Goal: Download file/media

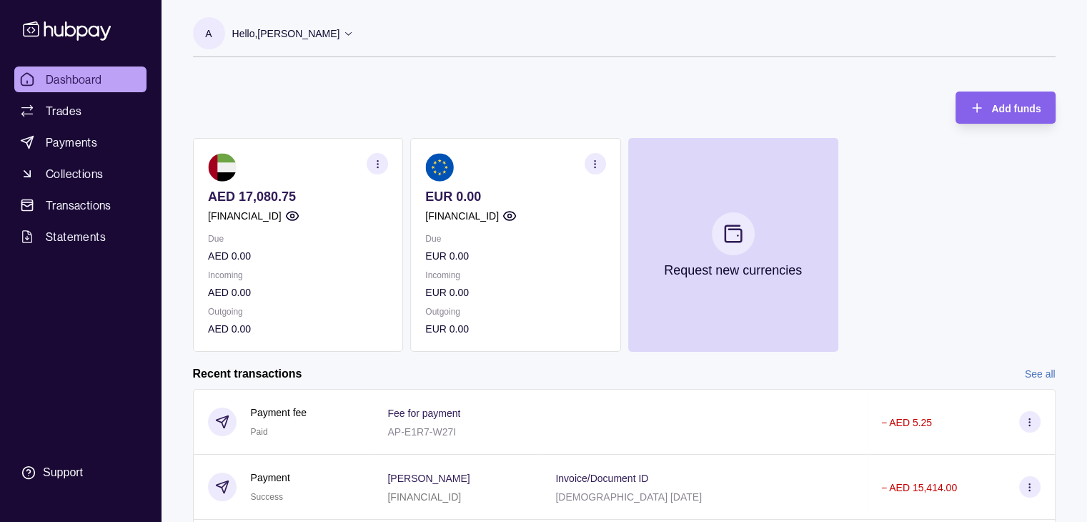
scroll to position [175, 0]
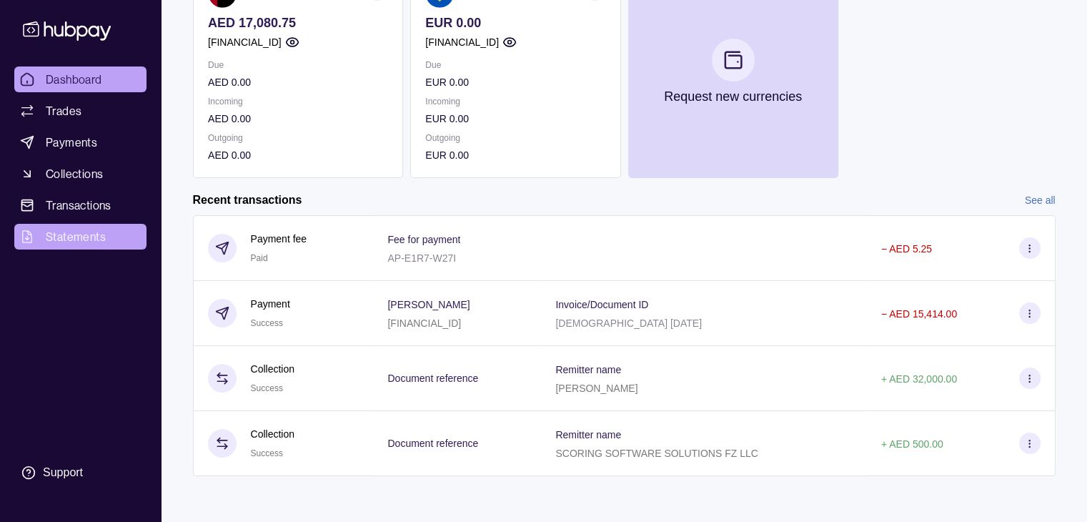
click at [48, 240] on span "Statements" at bounding box center [76, 236] width 60 height 17
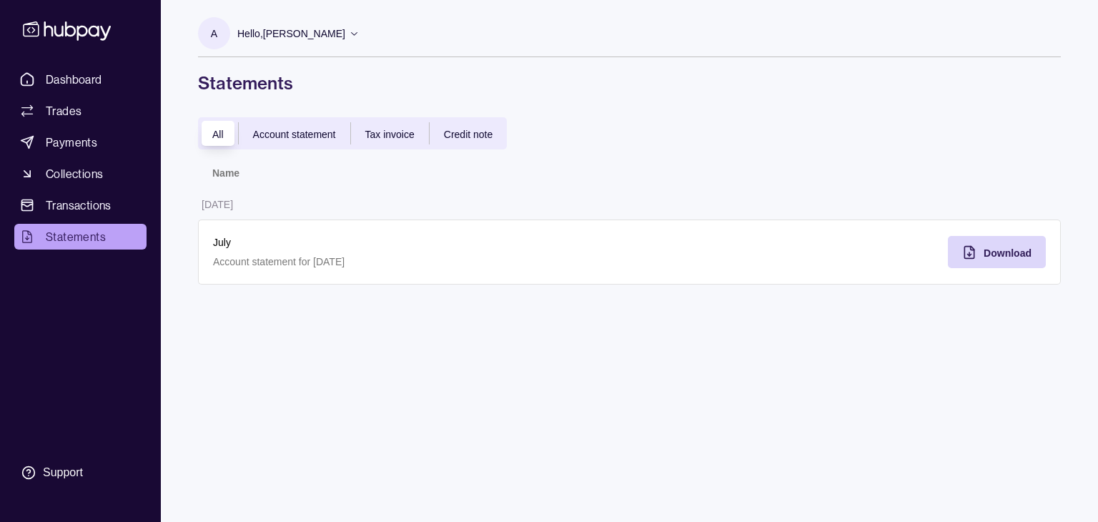
click at [317, 141] on div "Account statement" at bounding box center [294, 133] width 111 height 17
click at [378, 133] on span "Tax invoice" at bounding box center [389, 134] width 49 height 11
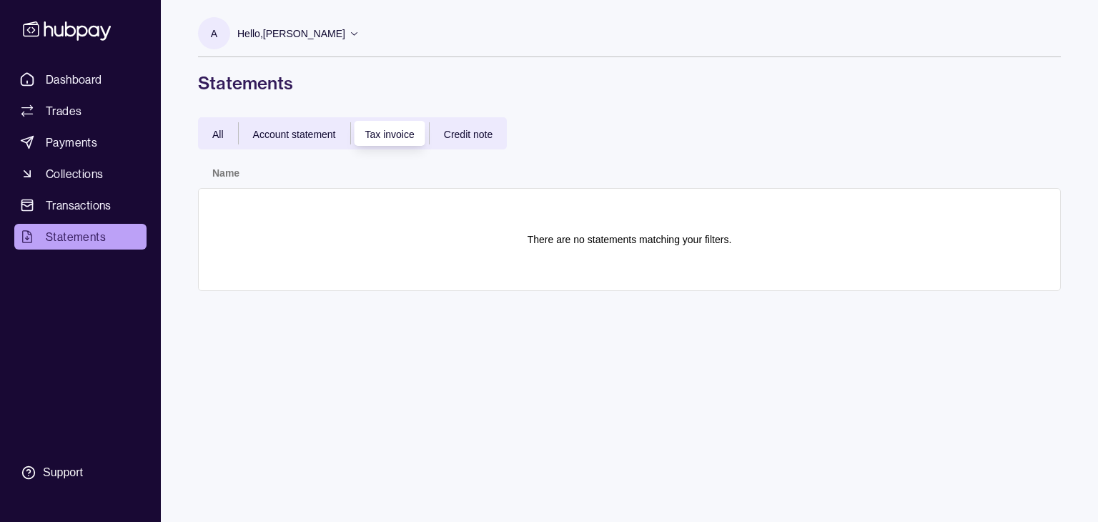
click at [435, 127] on div "Credit note" at bounding box center [468, 133] width 77 height 17
click at [327, 132] on span "Account statement" at bounding box center [294, 134] width 83 height 11
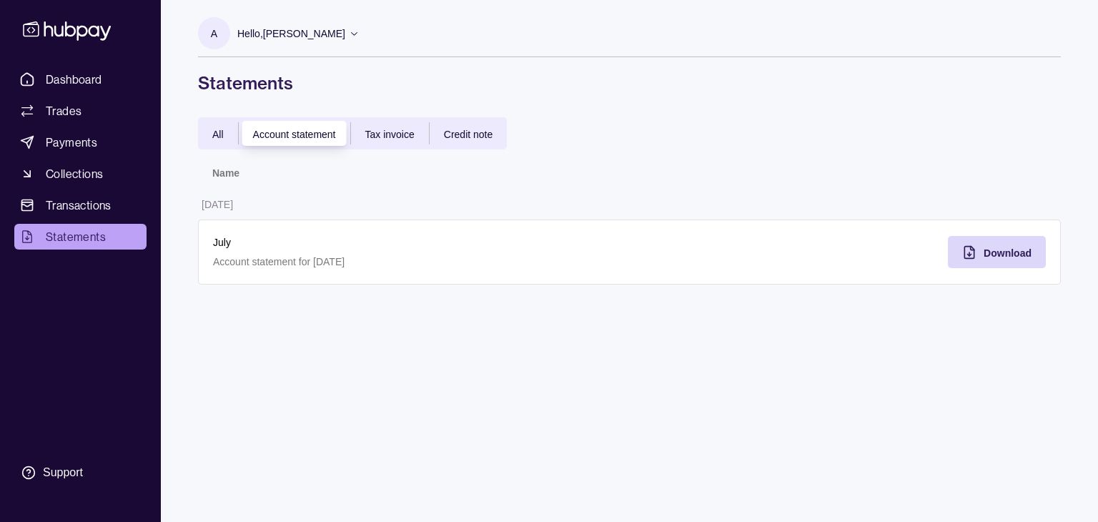
click at [227, 132] on div "All" at bounding box center [218, 133] width 40 height 17
click at [371, 129] on span "Tax invoice" at bounding box center [389, 134] width 49 height 11
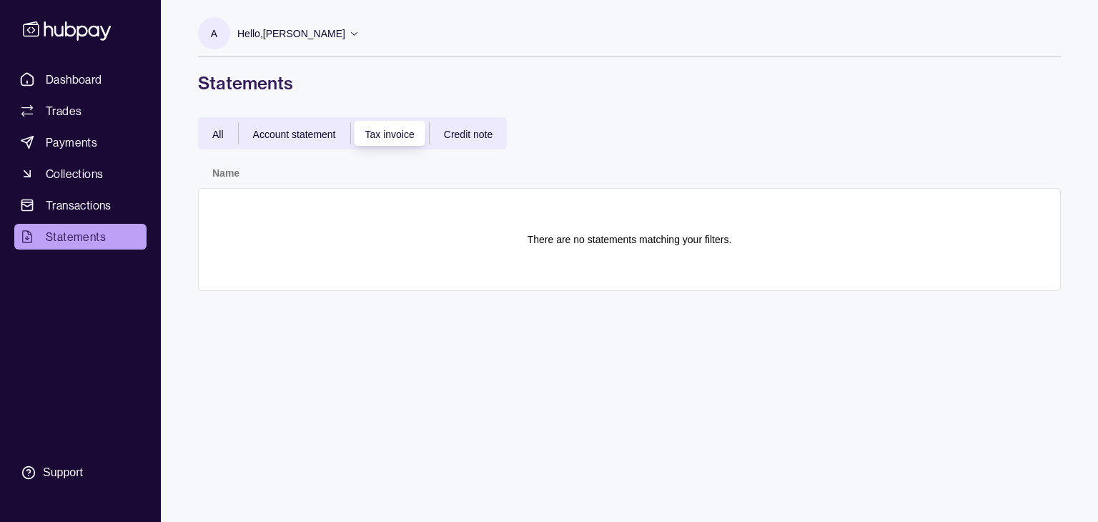
click at [304, 136] on span "Account statement" at bounding box center [294, 134] width 83 height 11
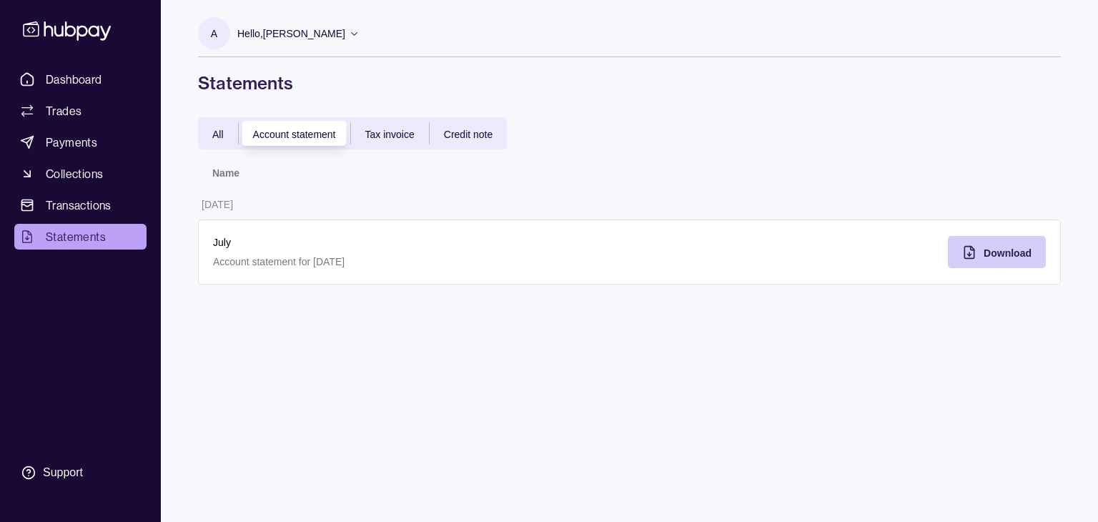
click at [1033, 249] on section "Download" at bounding box center [997, 252] width 98 height 32
click at [223, 125] on div "All" at bounding box center [218, 133] width 40 height 17
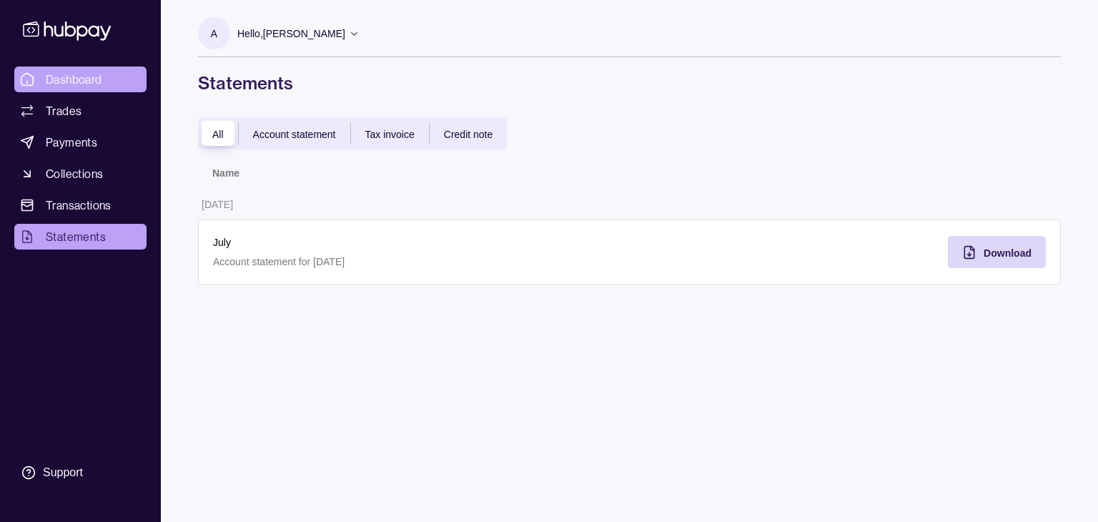
click at [80, 72] on span "Dashboard" at bounding box center [74, 79] width 56 height 17
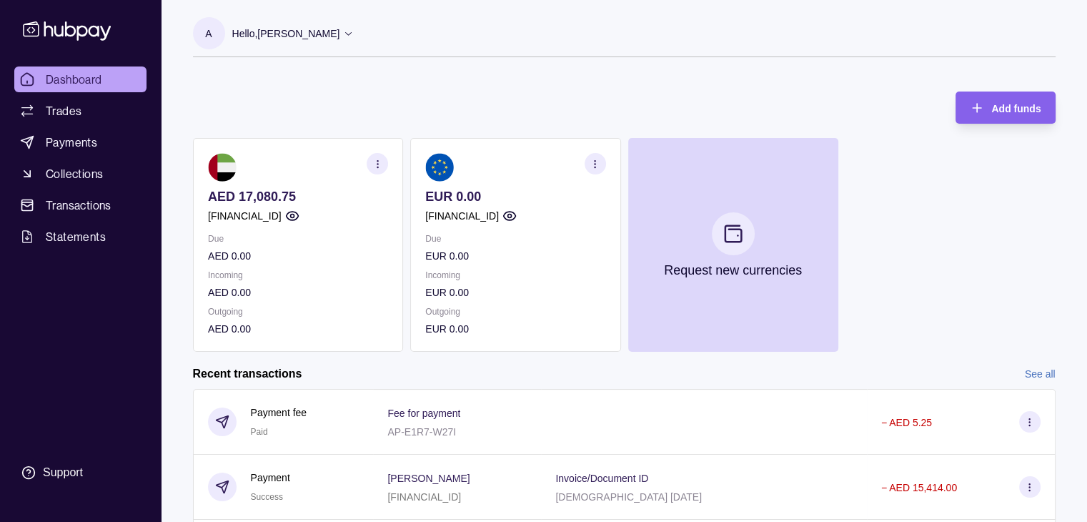
click at [333, 36] on p "Hello, [PERSON_NAME]" at bounding box center [286, 34] width 108 height 16
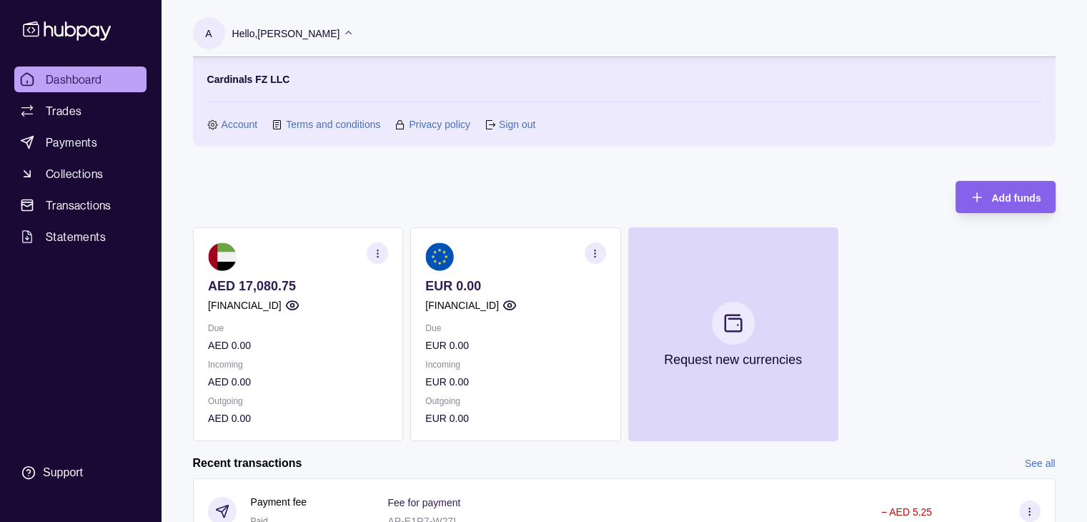
click at [329, 38] on p "Hello, [PERSON_NAME]" at bounding box center [286, 34] width 108 height 16
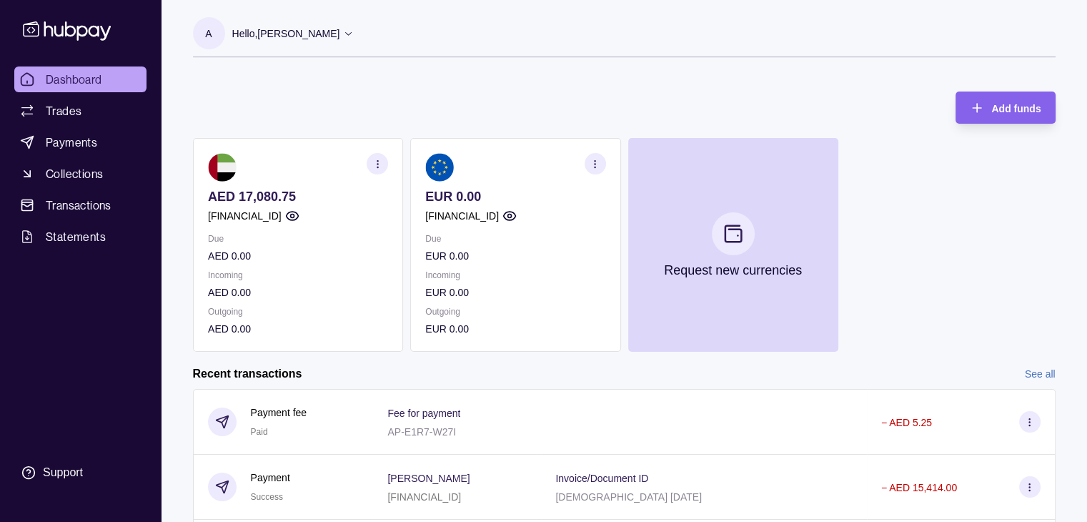
scroll to position [175, 0]
